Goal: Check status: Check status

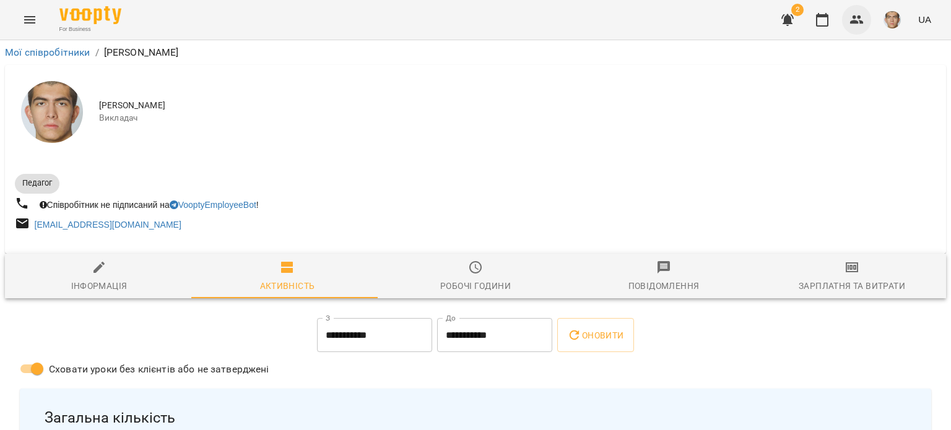
click at [845, 24] on button "button" at bounding box center [857, 20] width 30 height 30
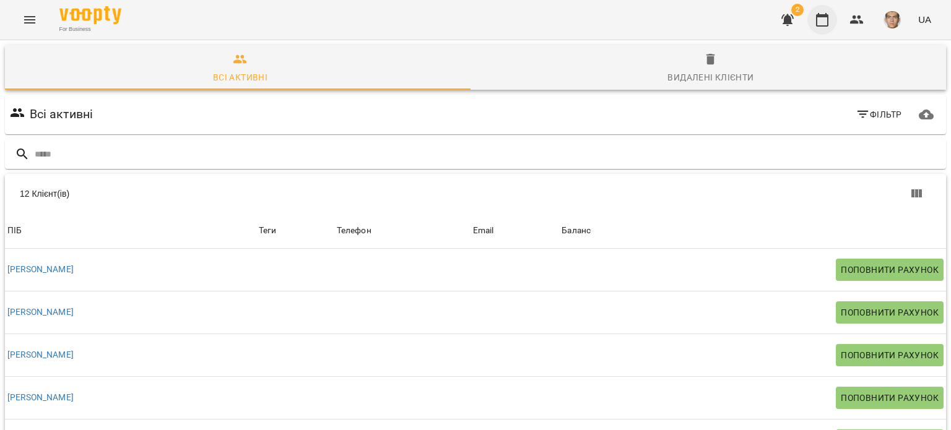
click at [826, 22] on icon "button" at bounding box center [822, 19] width 15 height 15
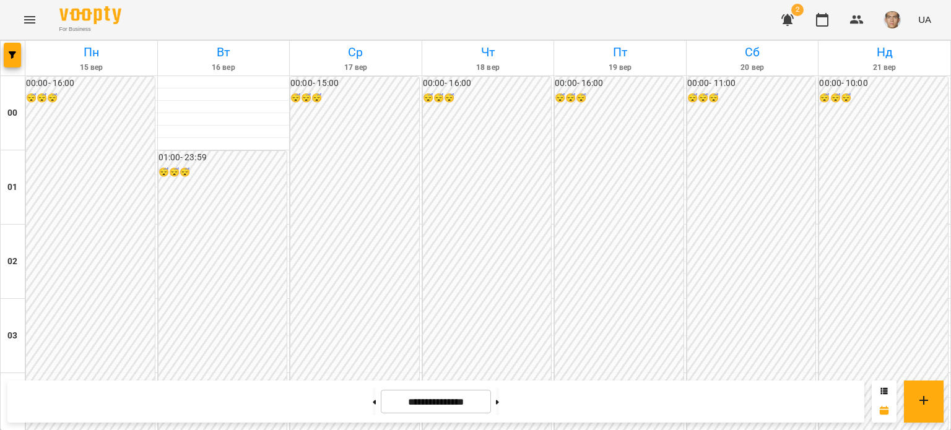
scroll to position [1053, 0]
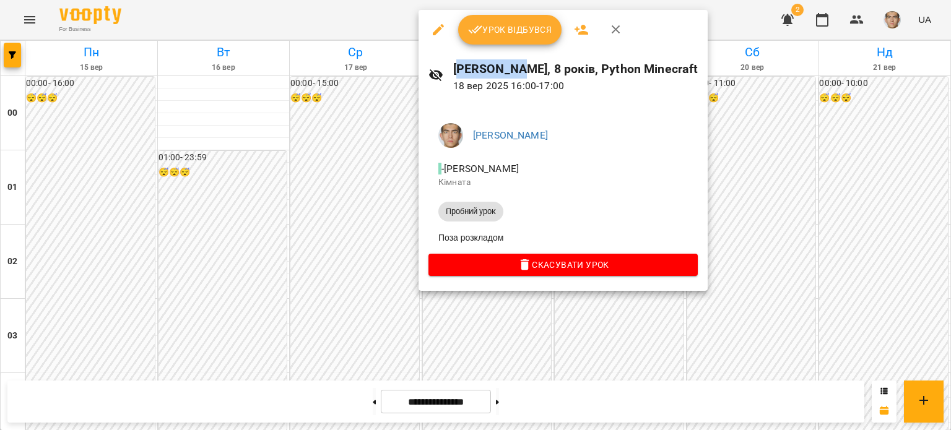
drag, startPoint x: 459, startPoint y: 66, endPoint x: 516, endPoint y: 70, distance: 56.5
click at [516, 70] on h6 "[PERSON_NAME], 8 років, Python Minecraft" at bounding box center [575, 68] width 245 height 19
click at [543, 85] on p "[DATE] 16:00 - 17:00" at bounding box center [575, 86] width 245 height 15
drag, startPoint x: 511, startPoint y: 86, endPoint x: 571, endPoint y: 89, distance: 60.1
click at [561, 84] on p "[DATE] 16:00 - 17:00" at bounding box center [575, 86] width 245 height 15
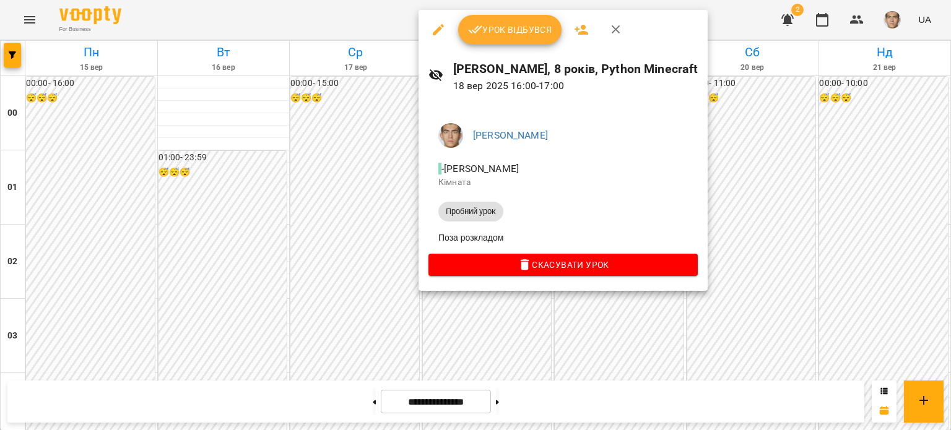
click at [578, 98] on div "[PERSON_NAME], 8 років, Python Minecraft [DATE] 16:00 - 17:00" at bounding box center [563, 77] width 289 height 54
click at [352, 227] on div at bounding box center [475, 215] width 951 height 430
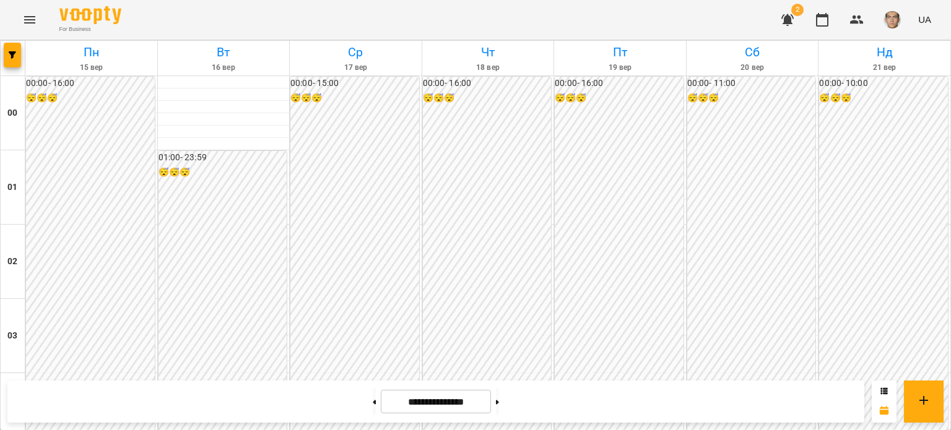
scroll to position [1115, 0]
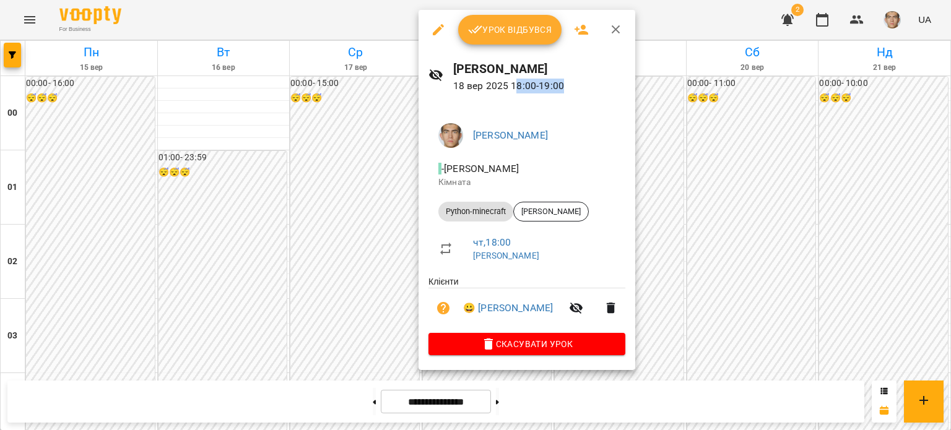
drag, startPoint x: 513, startPoint y: 91, endPoint x: 599, endPoint y: 90, distance: 86.7
click at [597, 87] on p "[DATE] 18:00 - 19:00" at bounding box center [539, 86] width 173 height 15
click at [599, 90] on p "[DATE] 18:00 - 19:00" at bounding box center [539, 86] width 173 height 15
click at [402, 175] on div at bounding box center [475, 215] width 951 height 430
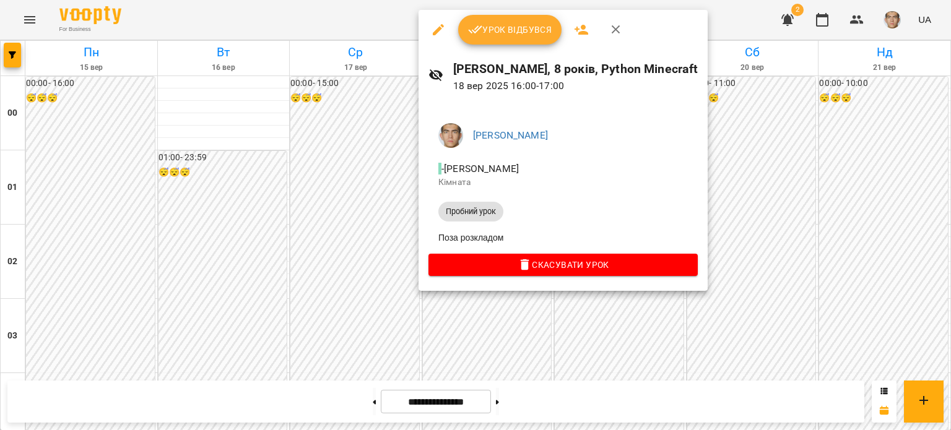
click at [358, 232] on div at bounding box center [475, 215] width 951 height 430
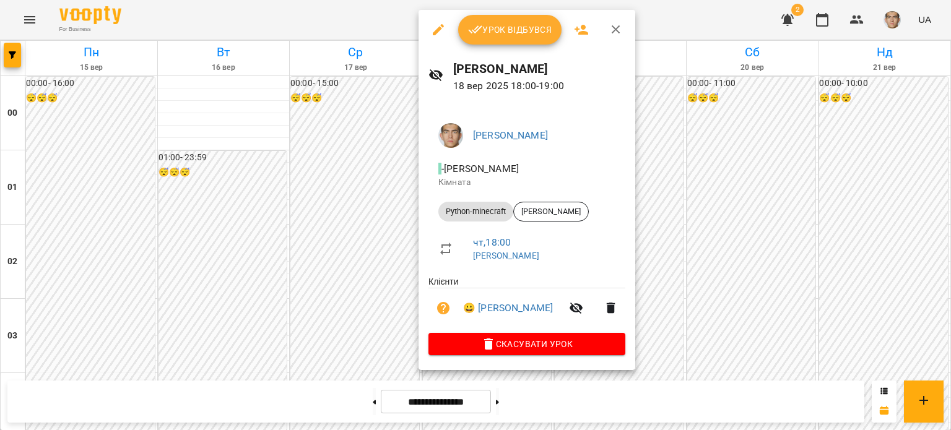
click at [367, 228] on div at bounding box center [475, 215] width 951 height 430
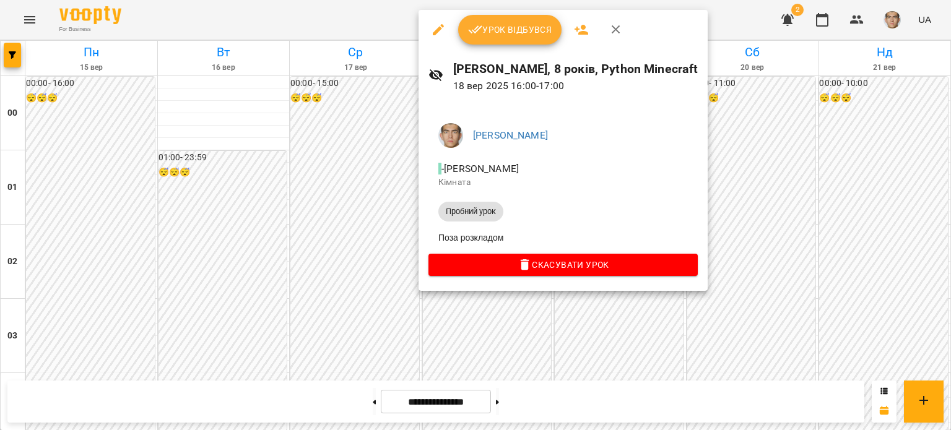
click at [378, 274] on div at bounding box center [475, 215] width 951 height 430
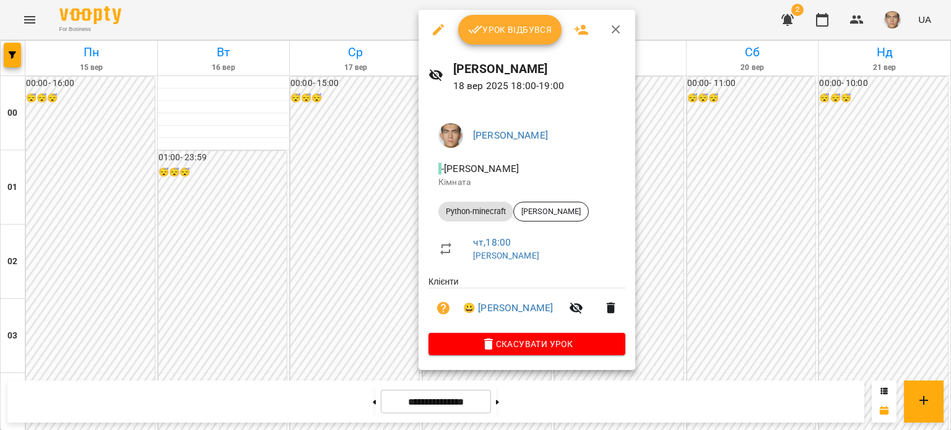
click at [372, 194] on div at bounding box center [475, 215] width 951 height 430
